Goal: Find specific page/section: Find specific page/section

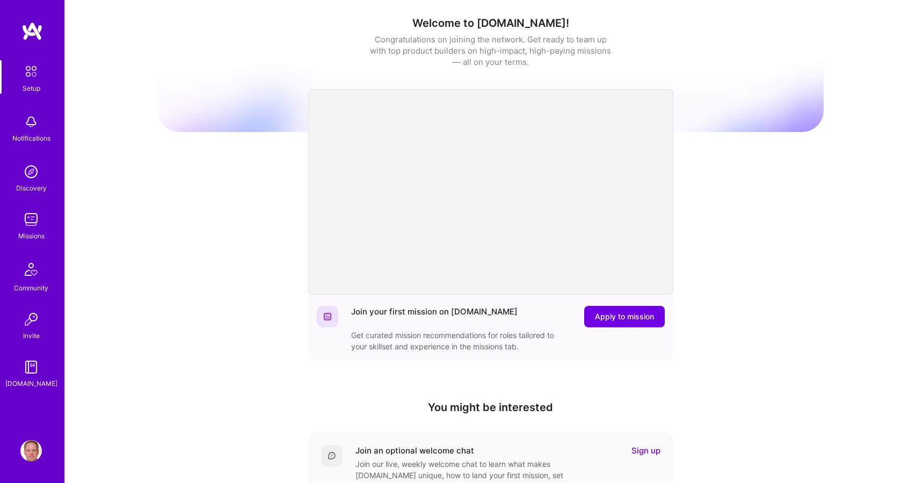
click at [41, 213] on img at bounding box center [30, 219] width 21 height 21
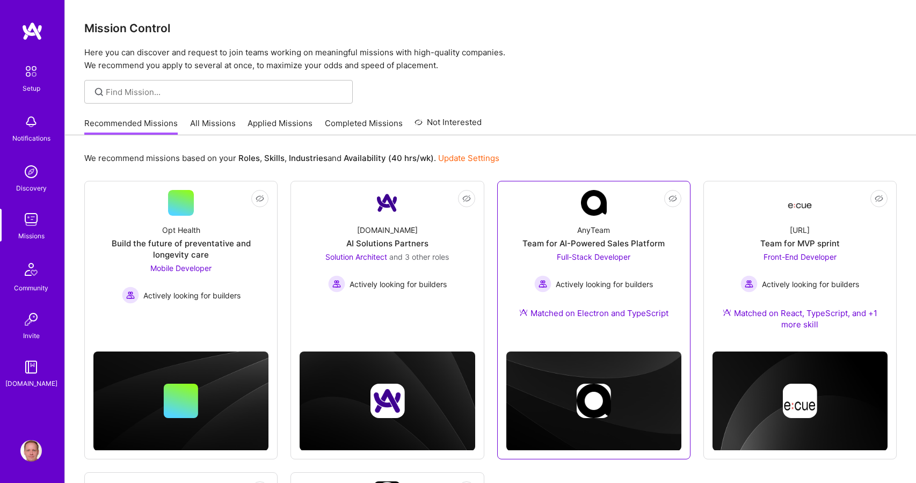
click at [537, 209] on link "Not Interested AnyTeam Team for AI-Powered Sales Platform Full-Stack Developer …" at bounding box center [593, 261] width 175 height 142
